Goal: Task Accomplishment & Management: Manage account settings

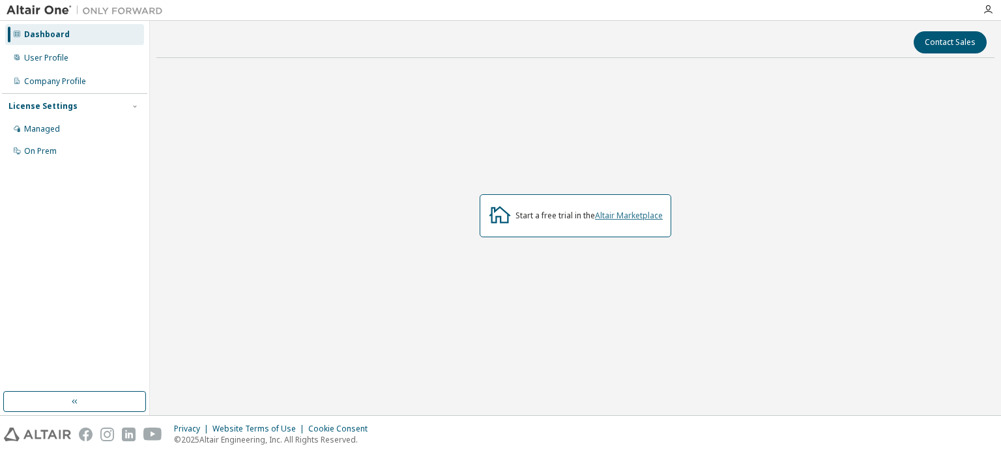
click at [637, 218] on link "Altair Marketplace" at bounding box center [629, 215] width 68 height 11
click at [42, 51] on div "User Profile" at bounding box center [74, 58] width 139 height 21
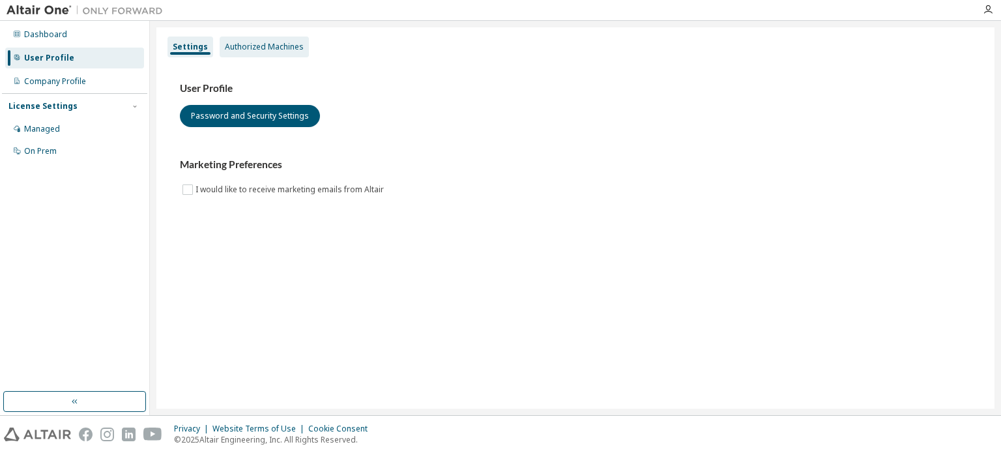
click at [240, 37] on div "Authorized Machines" at bounding box center [264, 46] width 89 height 21
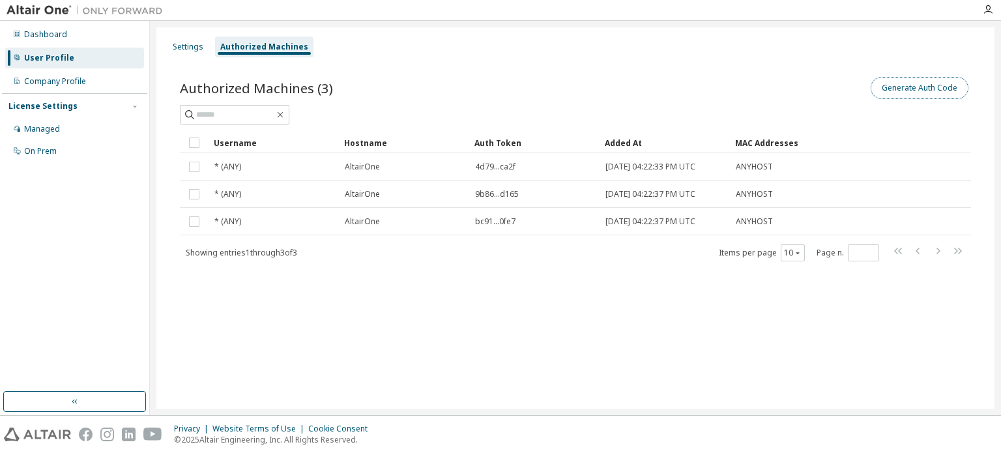
click at [929, 91] on button "Generate Auth Code" at bounding box center [920, 88] width 98 height 22
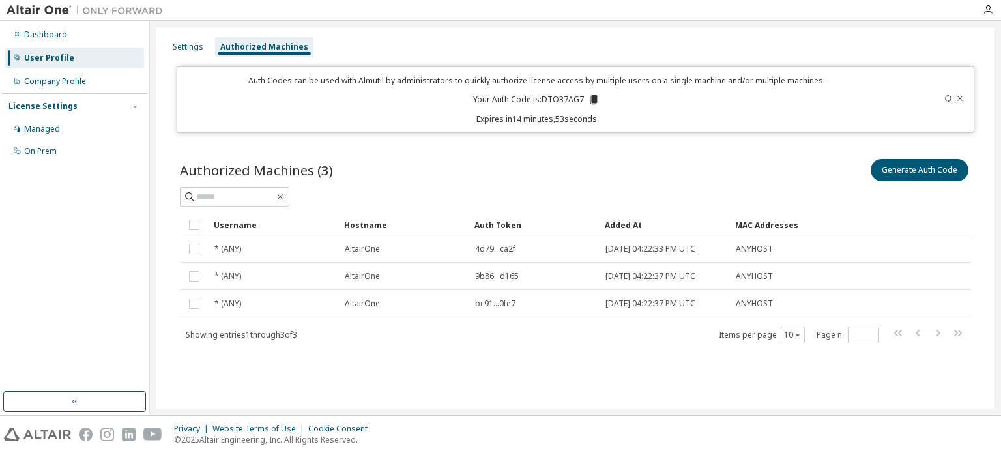
click at [596, 99] on icon at bounding box center [594, 100] width 12 height 12
click at [62, 42] on div "Dashboard" at bounding box center [74, 34] width 139 height 21
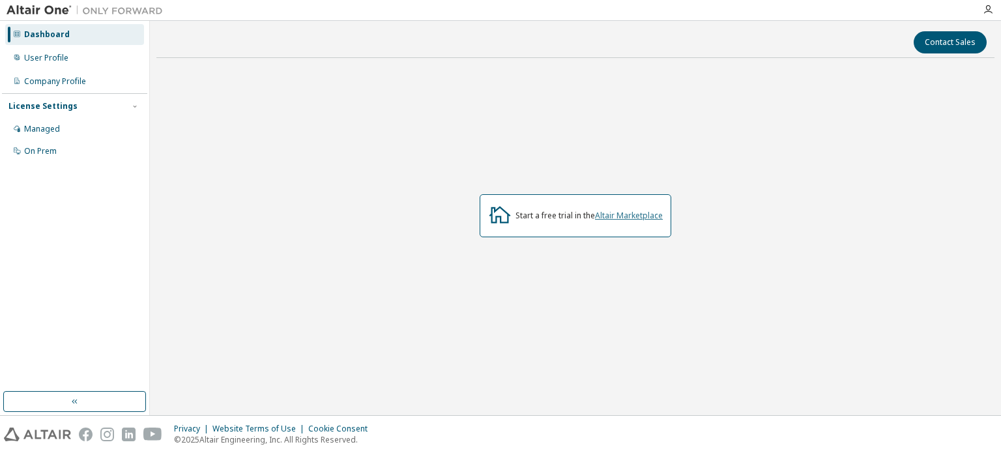
click at [641, 213] on link "Altair Marketplace" at bounding box center [629, 215] width 68 height 11
